Goal: Task Accomplishment & Management: Manage account settings

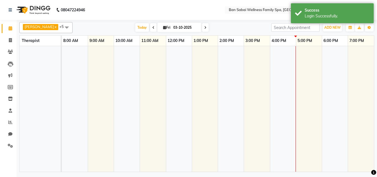
select select "en"
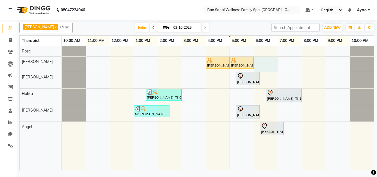
click at [277, 60] on div "Anil Mhaske, TK05, 04:00 PM-05:00 PM, Thai/Dry/Sports Massage(Strong Pressure-6…" at bounding box center [218, 108] width 312 height 124
select select "78163"
select select "1080"
select select "tentative"
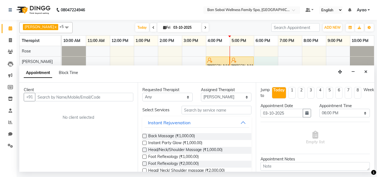
click at [99, 99] on input "text" at bounding box center [84, 97] width 98 height 9
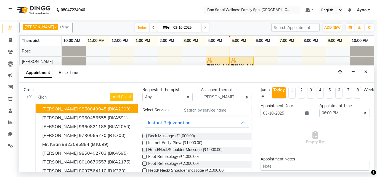
click at [94, 109] on ngb-highlight "9850049945" at bounding box center [93, 109] width 28 height 6
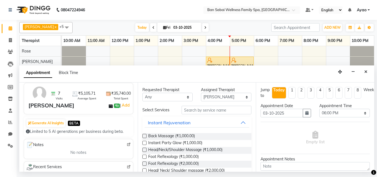
scroll to position [28, 0]
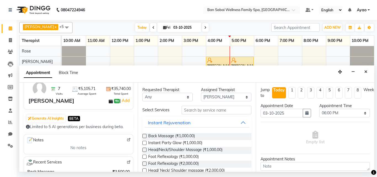
type input "9850049945"
click at [127, 159] on span at bounding box center [129, 161] width 4 height 5
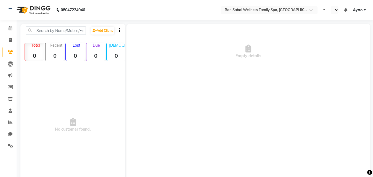
select select "en"
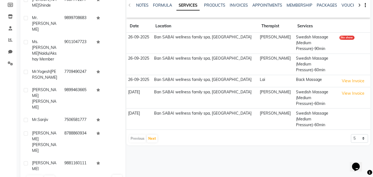
scroll to position [83, 0]
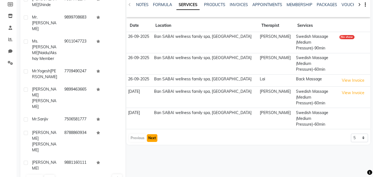
click at [149, 136] on button "Next" at bounding box center [152, 138] width 10 height 8
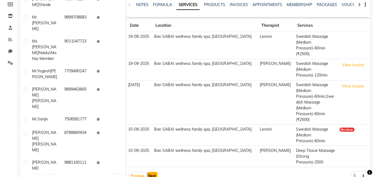
click at [155, 172] on button "Next" at bounding box center [152, 176] width 10 height 8
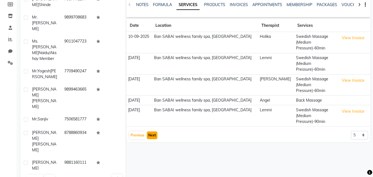
click at [152, 135] on button "Next" at bounding box center [152, 135] width 10 height 8
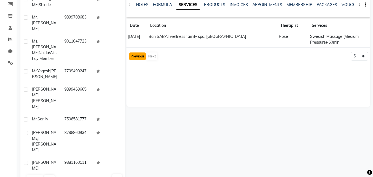
click at [138, 57] on button "Previous" at bounding box center [137, 56] width 17 height 8
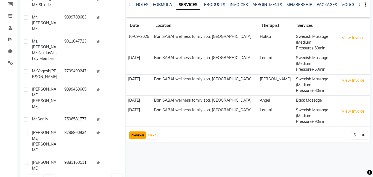
click at [140, 136] on button "Previous" at bounding box center [137, 135] width 17 height 8
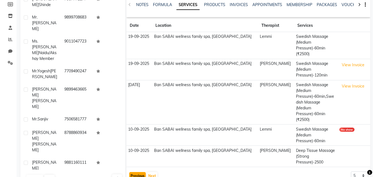
click at [136, 172] on button "Previous" at bounding box center [137, 176] width 17 height 8
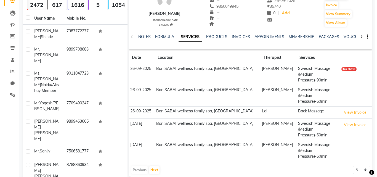
scroll to position [0, 0]
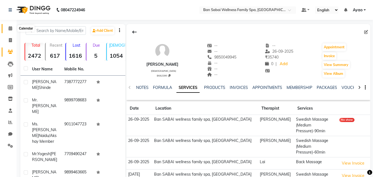
click at [14, 28] on span at bounding box center [11, 28] width 10 height 6
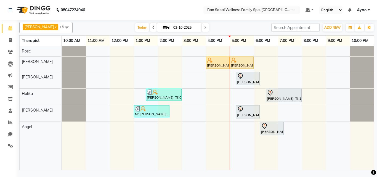
click at [172, 29] on input "03-10-2025" at bounding box center [186, 27] width 28 height 8
select select "10"
select select "2025"
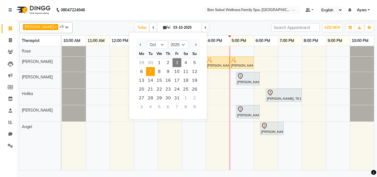
click at [150, 71] on span "7" at bounding box center [150, 71] width 9 height 9
type input "[DATE]"
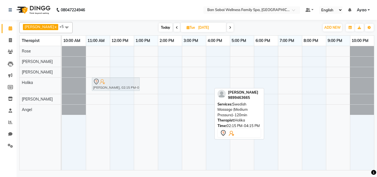
drag, startPoint x: 174, startPoint y: 85, endPoint x: 107, endPoint y: 85, distance: 67.4
click at [62, 85] on div "[PERSON_NAME], 02:15 PM-04:15 PM, Swedish Massage (Medium Pressure)-120min [PER…" at bounding box center [62, 86] width 0 height 16
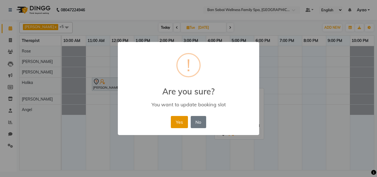
click at [178, 121] on button "Yes" at bounding box center [179, 122] width 17 height 12
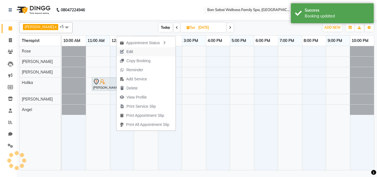
click at [131, 52] on span "Edit" at bounding box center [129, 52] width 7 height 6
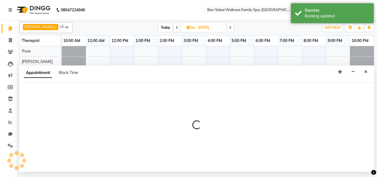
select select "tentative"
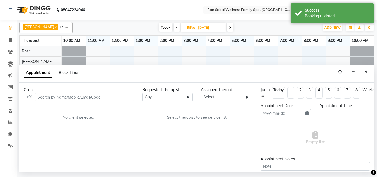
type input "[DATE]"
select select "675"
select select "79370"
select select "4209"
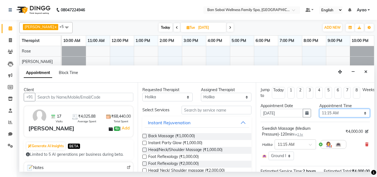
click at [361, 113] on select "Select 11:00 AM 11:05 AM 11:10 AM 11:15 AM 11:20 AM 11:25 AM 11:30 AM 11:35 AM …" at bounding box center [344, 113] width 51 height 9
select select "690"
click at [319, 109] on select "Select 11:00 AM 11:05 AM 11:10 AM 11:15 AM 11:20 AM 11:25 AM 11:30 AM 11:35 AM …" at bounding box center [344, 113] width 51 height 9
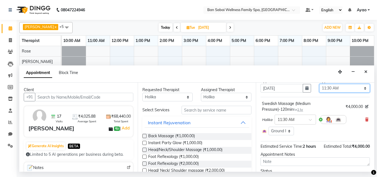
scroll to position [64, 0]
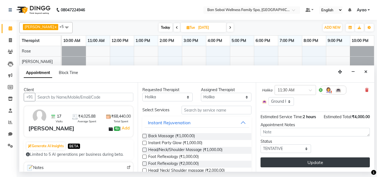
click at [317, 159] on button "Update" at bounding box center [315, 162] width 109 height 10
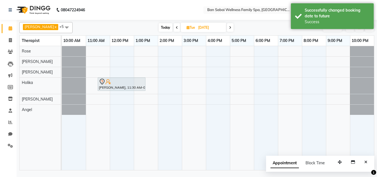
click at [159, 23] on span "Today" at bounding box center [166, 27] width 14 height 9
type input "03-10-2025"
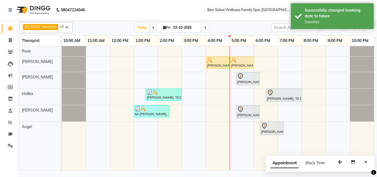
click at [188, 8] on nav "08047224946 Select Location × Ban Sabai Wellness Family Spa, Kalyani Nagar Defa…" at bounding box center [188, 10] width 377 height 20
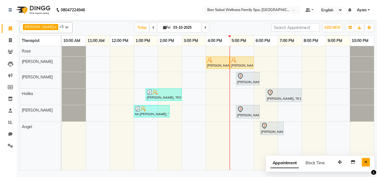
click at [365, 161] on icon "Close" at bounding box center [365, 162] width 3 height 4
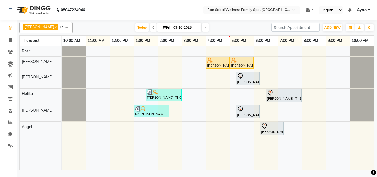
click at [369, 12] on link "Ayao" at bounding box center [363, 10] width 13 height 6
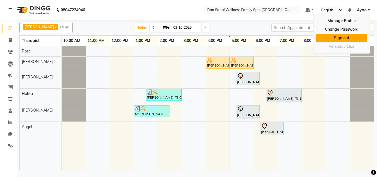
click at [339, 38] on link "Sign out" at bounding box center [341, 38] width 51 height 9
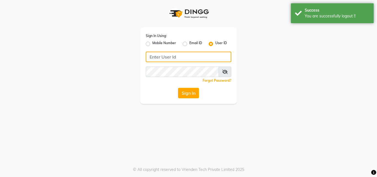
type input "7507461684"
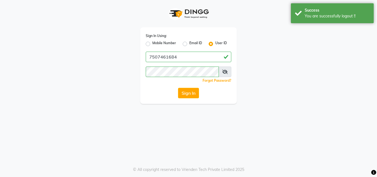
click at [168, 43] on label "Mobile Number" at bounding box center [164, 44] width 24 height 7
click at [156, 43] on input "Mobile Number" at bounding box center [154, 43] width 4 height 4
radio input "true"
radio input "false"
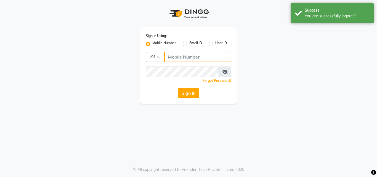
click at [183, 58] on input "Username" at bounding box center [197, 57] width 67 height 10
type input "8208652497"
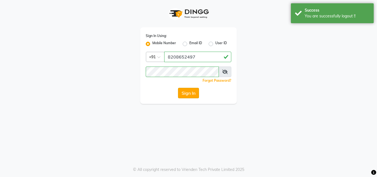
click at [186, 92] on button "Sign In" at bounding box center [188, 93] width 21 height 10
